Goal: Transaction & Acquisition: Purchase product/service

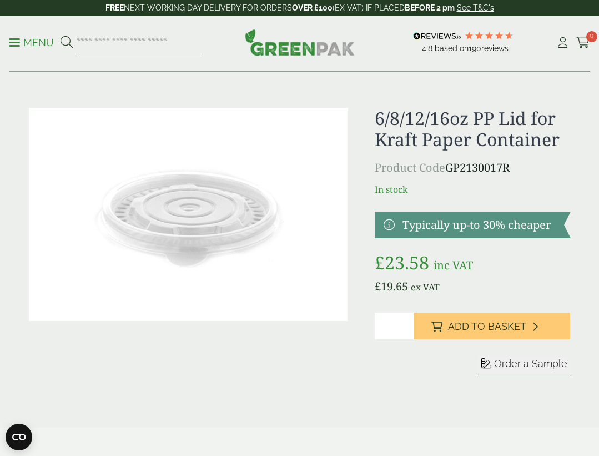
click at [232, 228] on img at bounding box center [188, 214] width 319 height 213
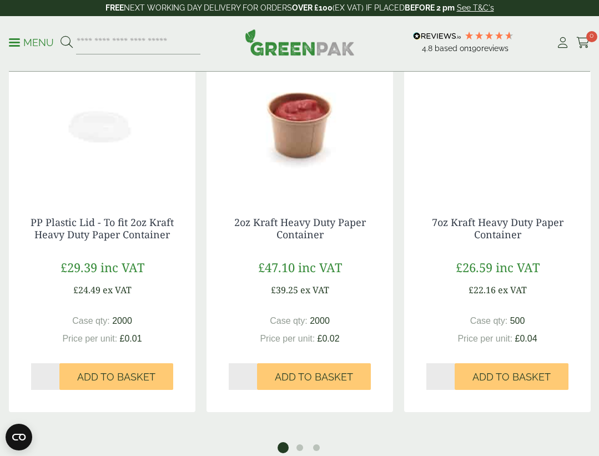
scroll to position [721, 0]
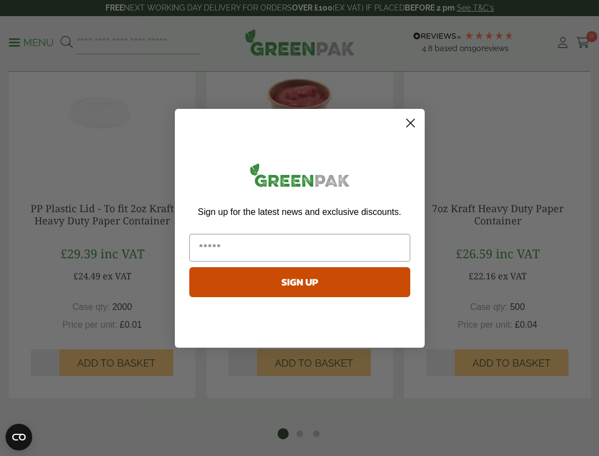
click at [412, 124] on icon "Close dialog" at bounding box center [411, 123] width 8 height 8
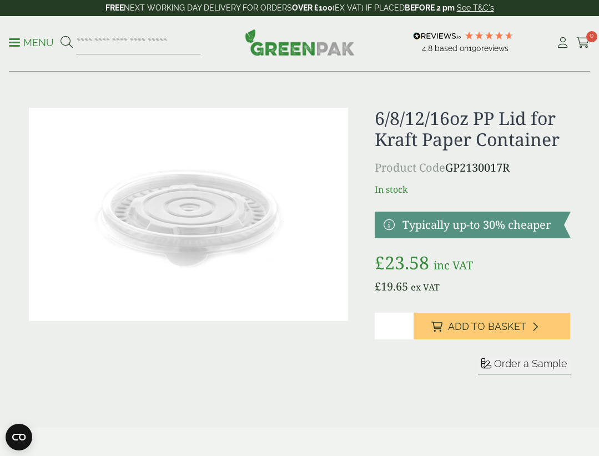
scroll to position [0, 0]
click at [405, 331] on input "*" at bounding box center [394, 326] width 39 height 27
click at [405, 327] on input "*" at bounding box center [394, 326] width 39 height 27
click at [405, 321] on input "*" at bounding box center [394, 326] width 39 height 27
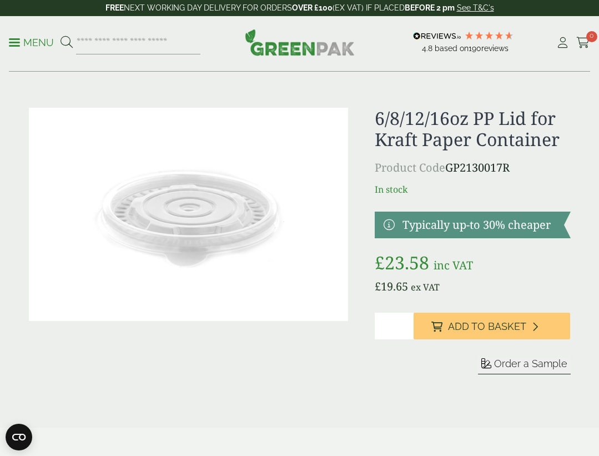
click at [405, 321] on input "*" at bounding box center [394, 326] width 39 height 27
type input "*"
click at [405, 321] on input "*" at bounding box center [394, 326] width 39 height 27
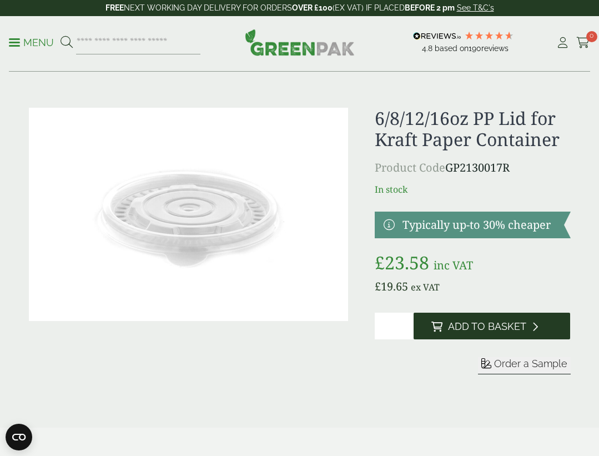
click at [442, 326] on icon at bounding box center [437, 327] width 11 height 10
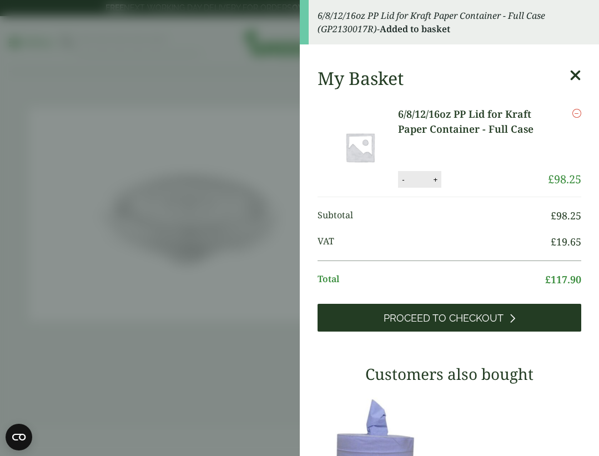
click at [433, 316] on span "Proceed to Checkout" at bounding box center [444, 318] width 120 height 12
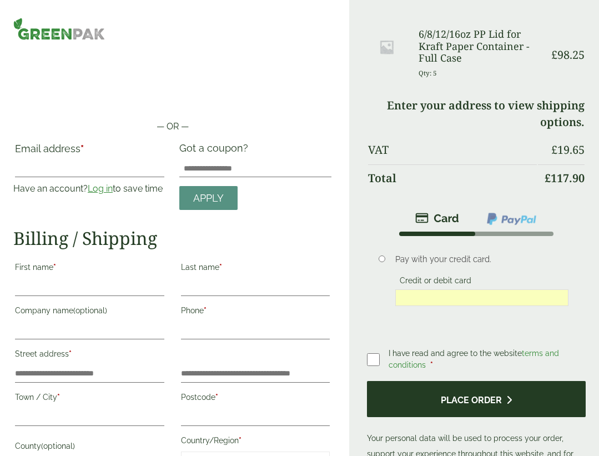
click at [441, 407] on button "Place order" at bounding box center [476, 399] width 219 height 36
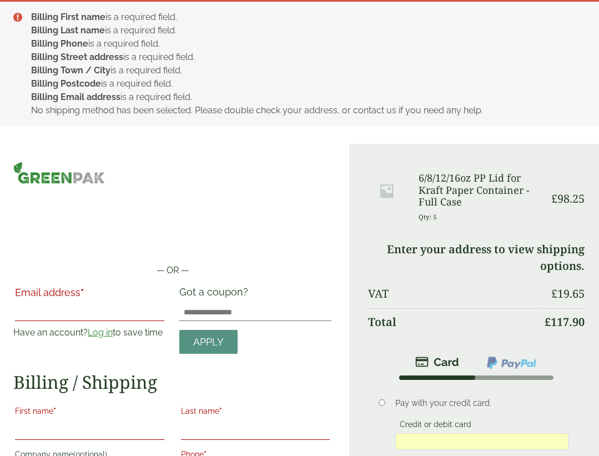
type input "*"
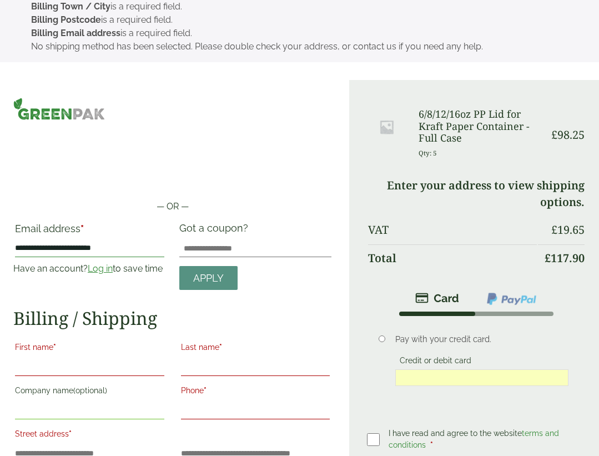
type input "**********"
click at [119, 356] on label "First name *" at bounding box center [89, 348] width 149 height 19
click at [119, 358] on input "First name *" at bounding box center [89, 367] width 149 height 18
type input "*****"
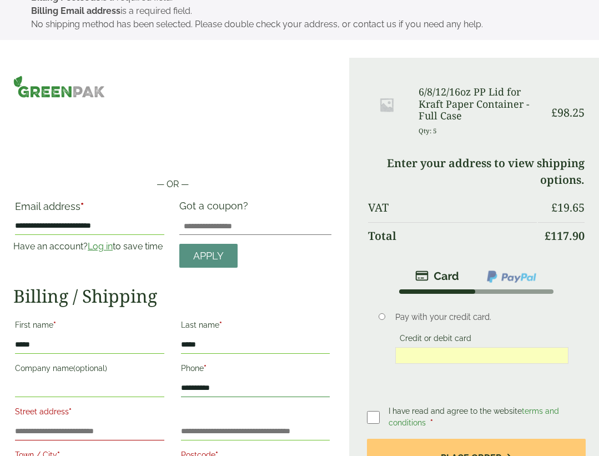
scroll to position [120, 0]
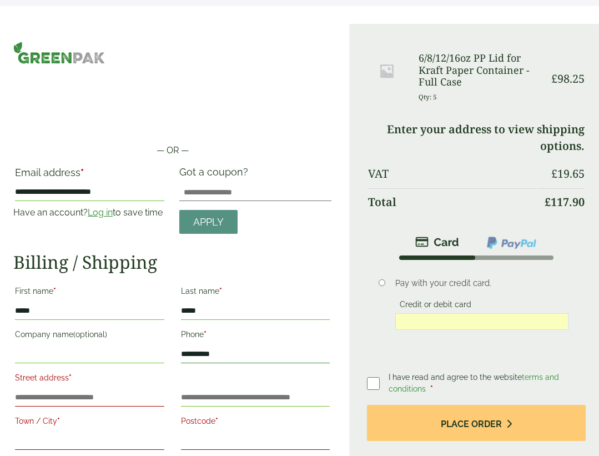
type input "**********"
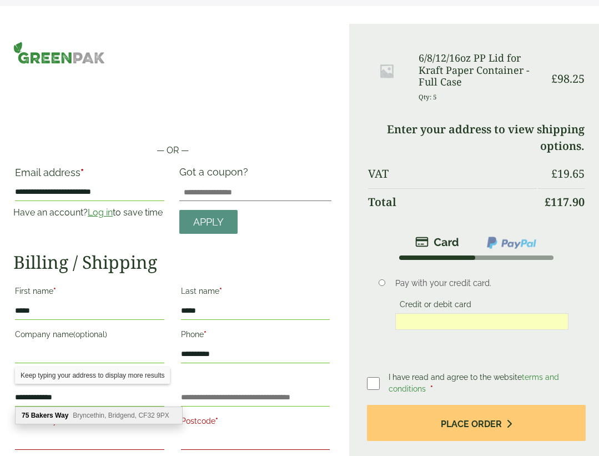
click at [118, 417] on span "Bryncethin, Bridgend, CF32 9PX" at bounding box center [121, 416] width 96 height 8
type input "**********"
type input "********"
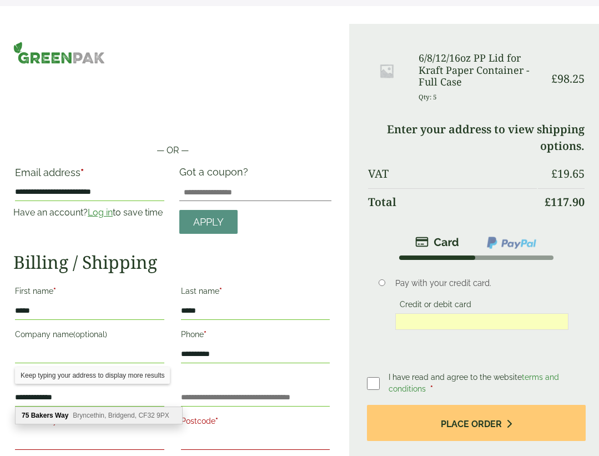
type input "********"
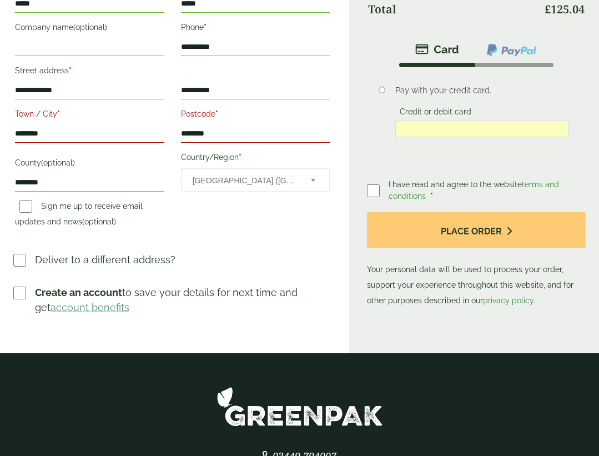
scroll to position [434, 0]
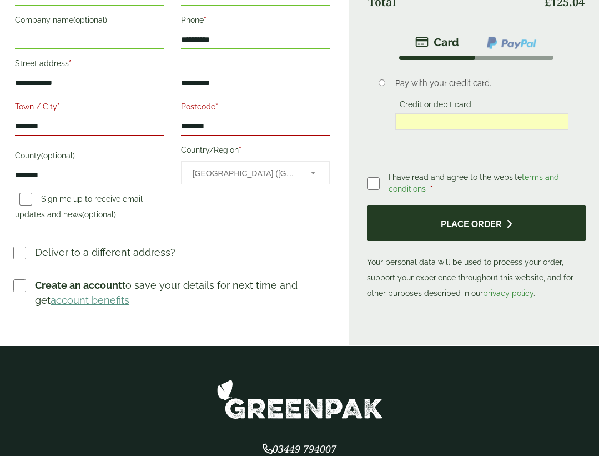
click at [420, 231] on button "Place order" at bounding box center [476, 223] width 219 height 36
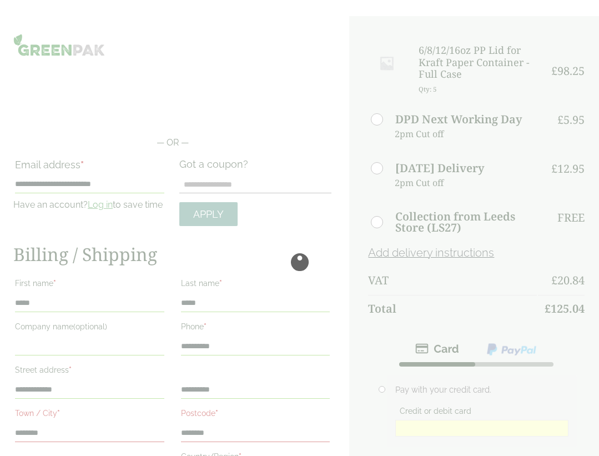
scroll to position [164, 0]
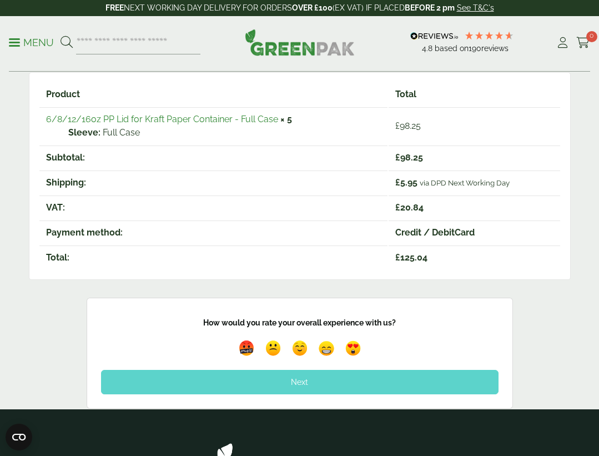
scroll to position [222, 0]
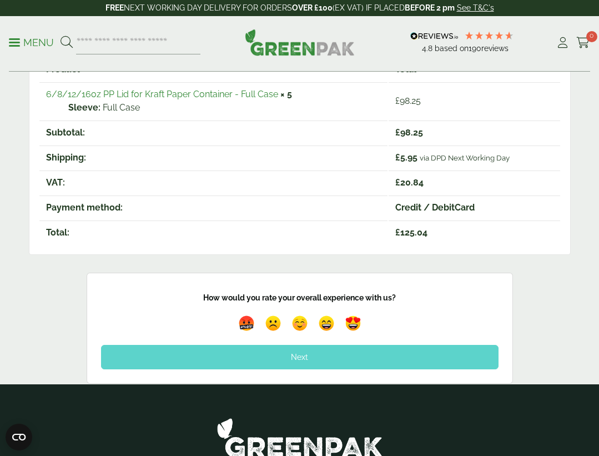
click at [305, 361] on div "Next" at bounding box center [300, 357] width 398 height 24
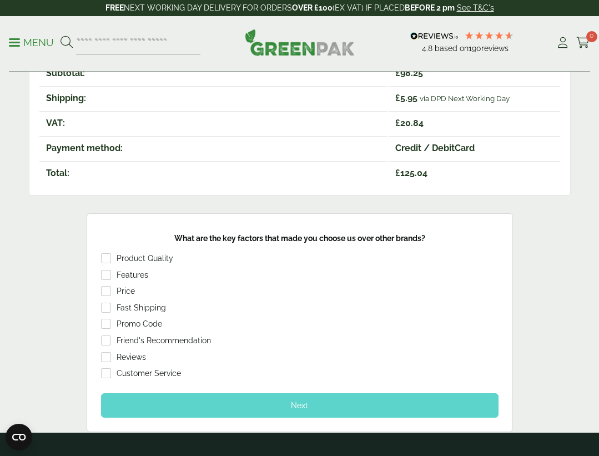
scroll to position [303, 0]
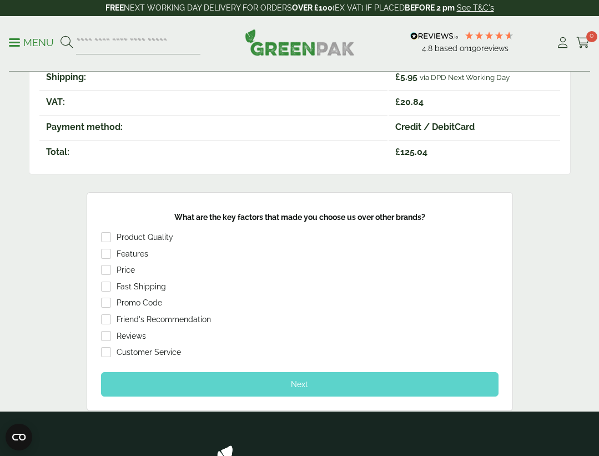
click at [295, 389] on div "Next" at bounding box center [300, 384] width 398 height 24
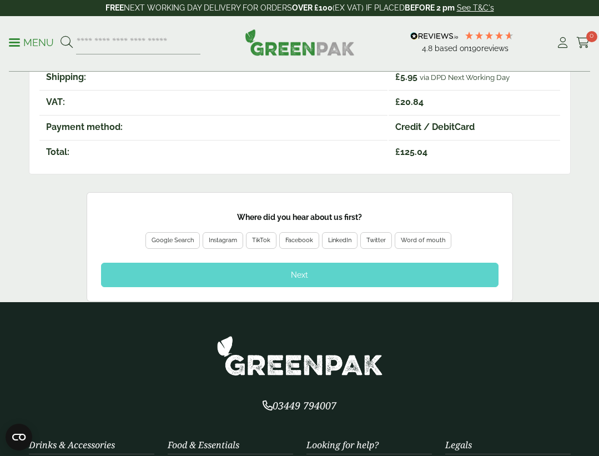
click at [304, 268] on div "Next" at bounding box center [300, 275] width 398 height 24
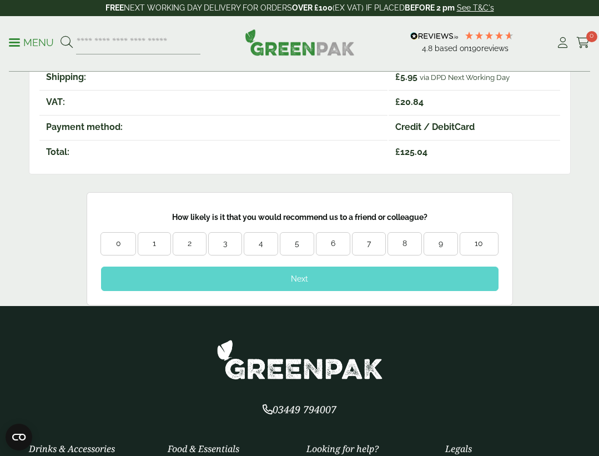
click at [311, 271] on div "Next" at bounding box center [300, 279] width 398 height 24
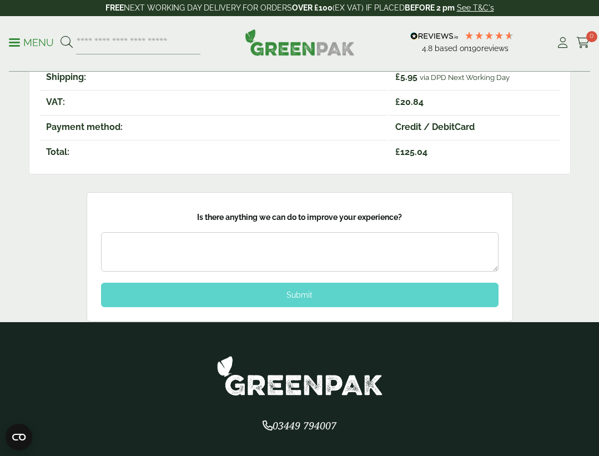
click at [312, 295] on div "Submit" at bounding box center [300, 295] width 398 height 24
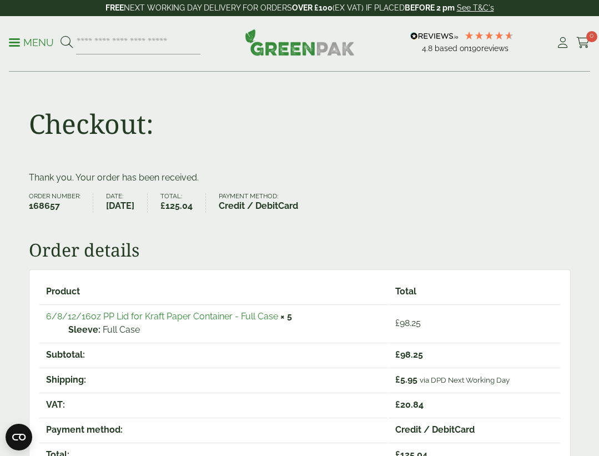
scroll to position [0, 0]
